Goal: Task Accomplishment & Management: Manage account settings

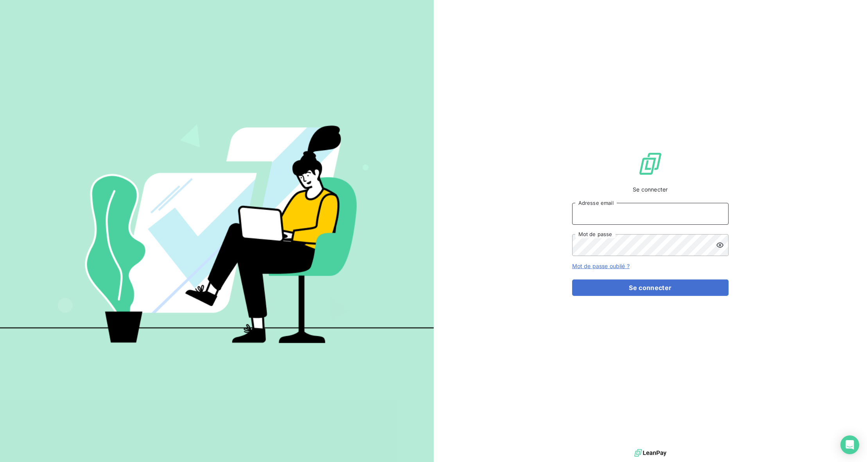
type input "[PERSON_NAME][EMAIL_ADDRESS][DOMAIN_NAME]"
click at [611, 291] on button "Se connecter" at bounding box center [650, 287] width 156 height 16
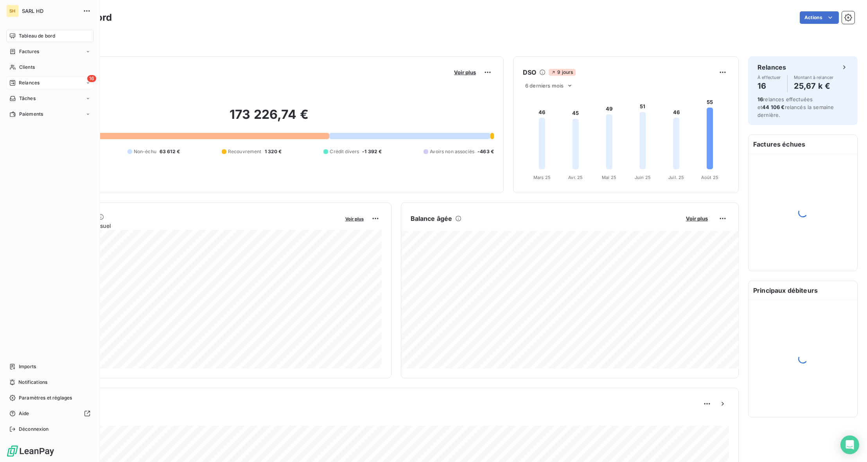
click at [16, 82] on div "Relances" at bounding box center [24, 82] width 30 height 7
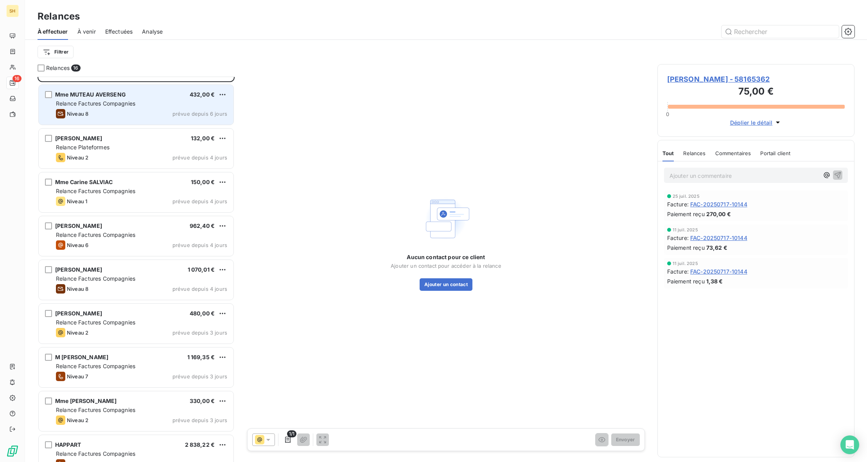
scroll to position [38, 0]
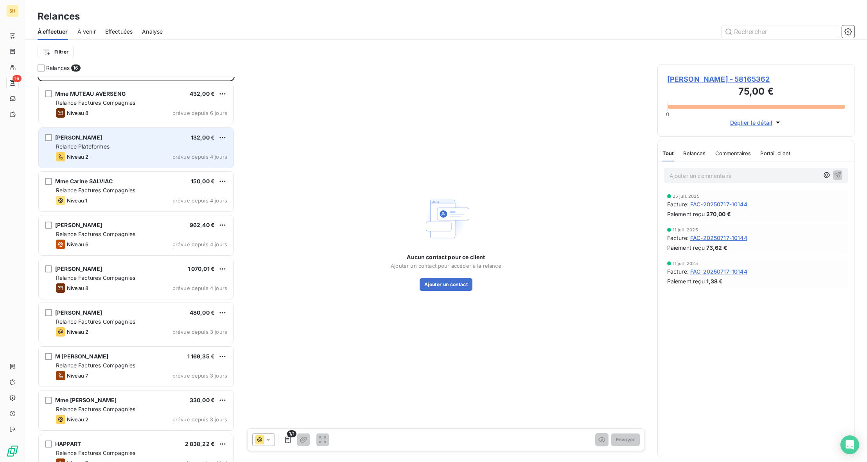
click at [148, 147] on div "Relance Plateformes" at bounding box center [141, 147] width 171 height 8
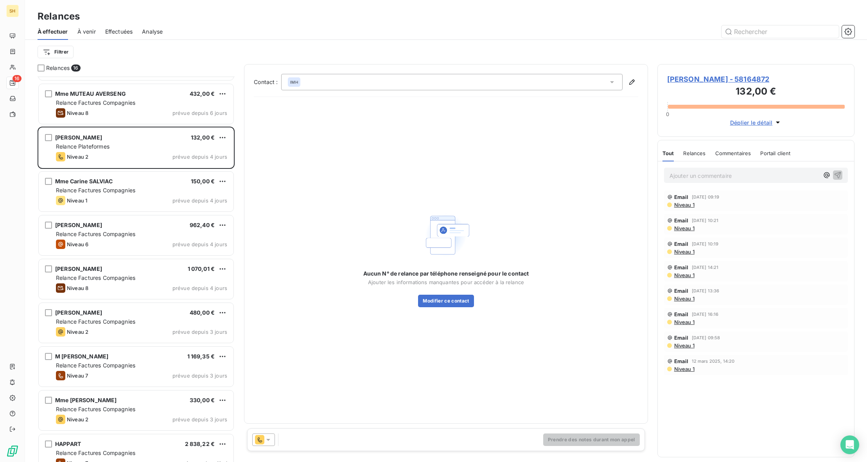
click at [696, 79] on span "Mme Amandine ABADIE - 58164872" at bounding box center [755, 79] width 177 height 11
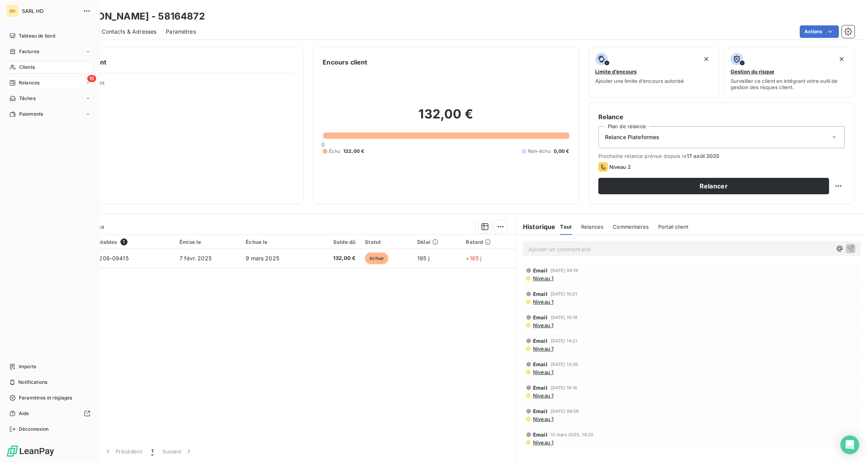
click at [16, 81] on div "Relances" at bounding box center [24, 82] width 30 height 7
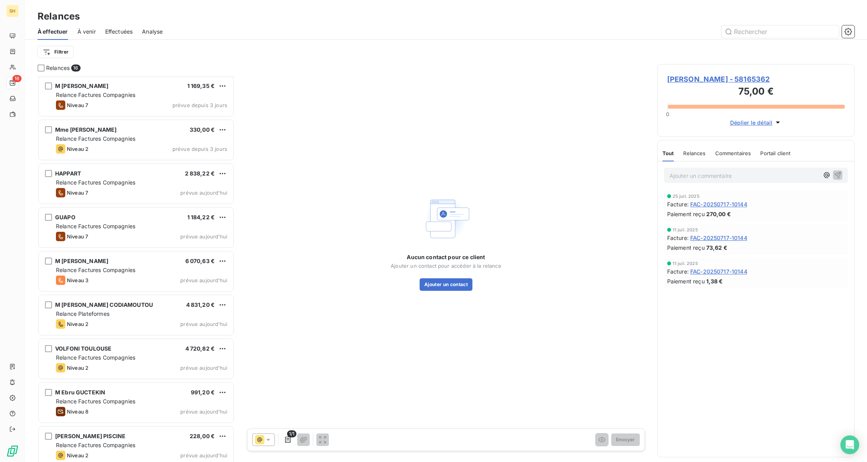
scroll to position [315, 0]
